Goal: Transaction & Acquisition: Subscribe to service/newsletter

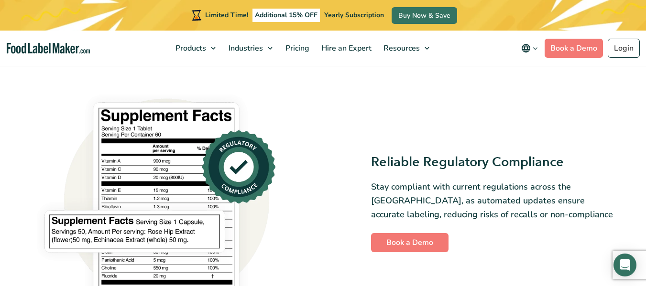
scroll to position [612, 0]
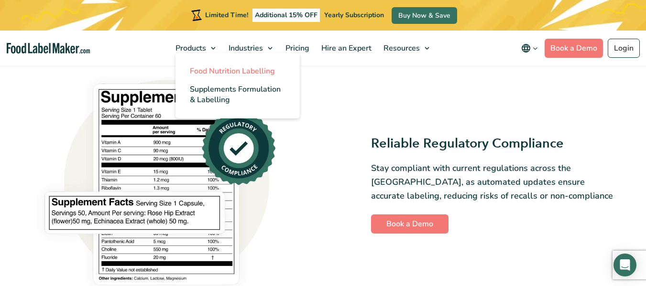
click at [223, 70] on span "Food Nutrition Labelling" at bounding box center [232, 71] width 85 height 11
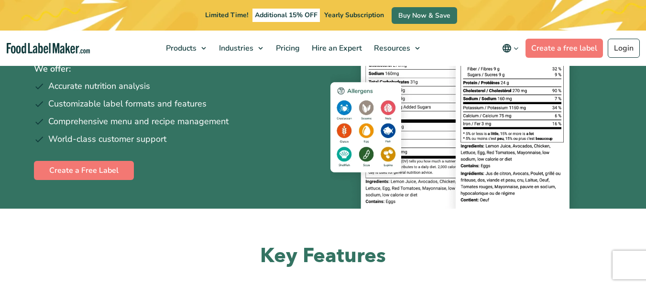
scroll to position [164, 0]
